Goal: Task Accomplishment & Management: Use online tool/utility

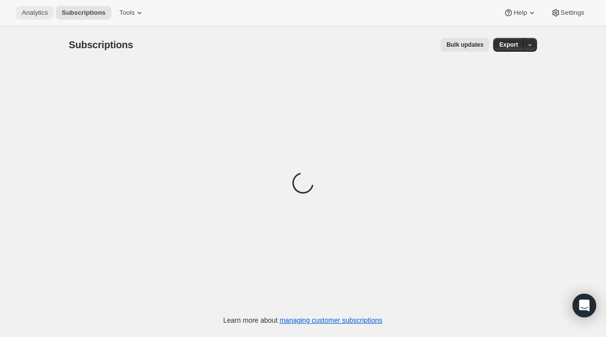
click at [48, 10] on span "Analytics" at bounding box center [35, 13] width 26 height 8
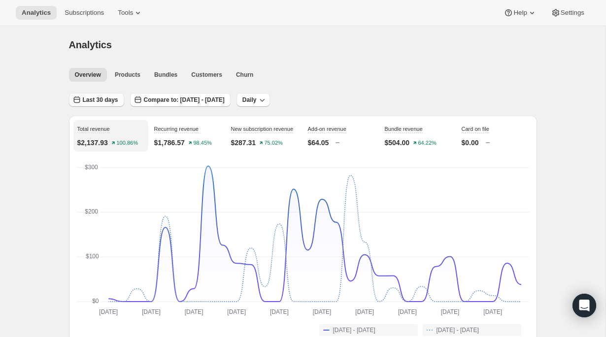
click at [108, 101] on span "Last 30 days" at bounding box center [100, 100] width 35 height 8
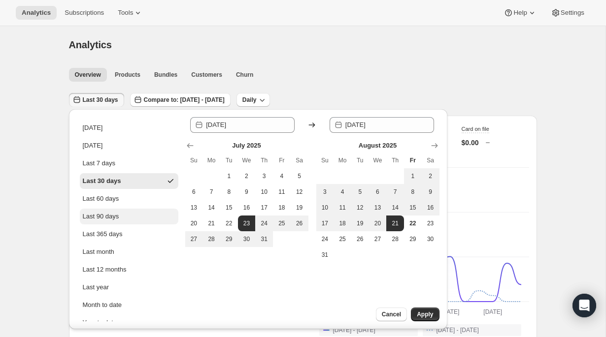
click at [108, 218] on div "Last 90 days" at bounding box center [101, 217] width 36 height 10
type input "[DATE]"
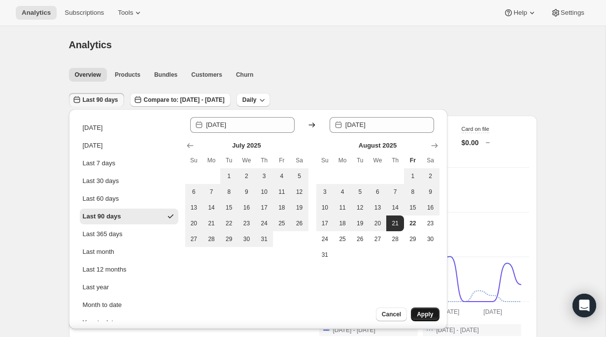
click at [420, 312] on span "Apply" at bounding box center [425, 315] width 16 height 8
